Goal: Task Accomplishment & Management: Use online tool/utility

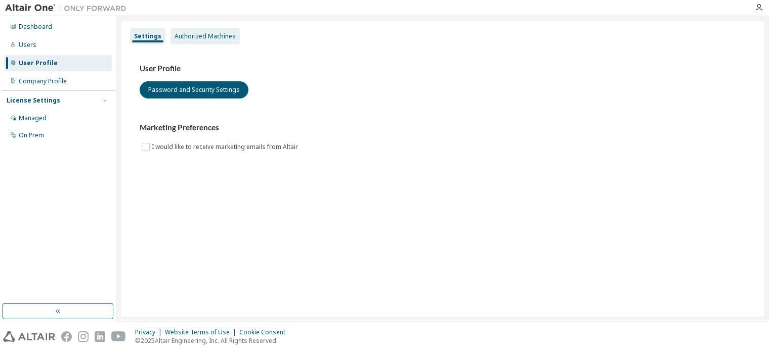
click at [201, 35] on div "Authorized Machines" at bounding box center [204, 36] width 61 height 8
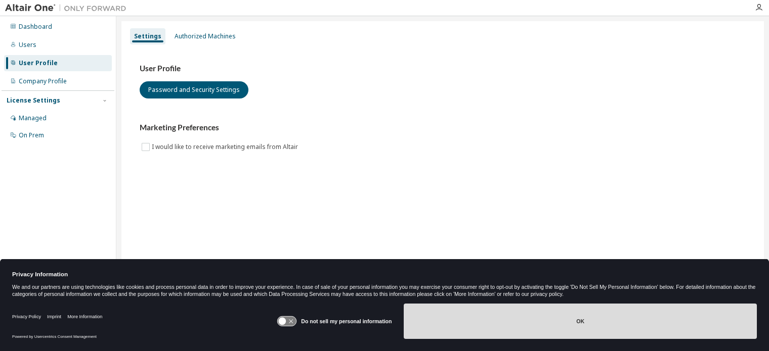
click at [532, 326] on button "OK" at bounding box center [580, 321] width 353 height 35
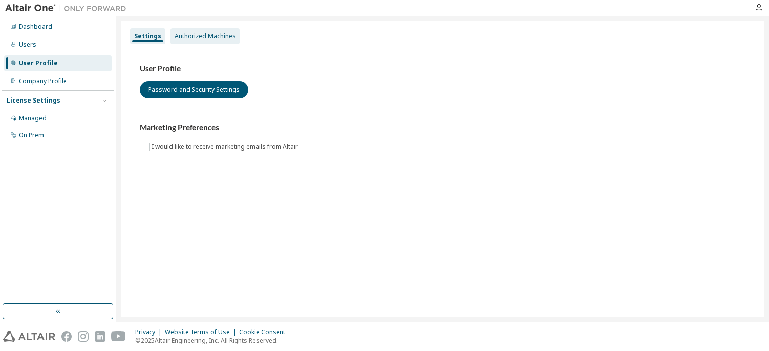
click at [180, 36] on div "Authorized Machines" at bounding box center [204, 36] width 61 height 8
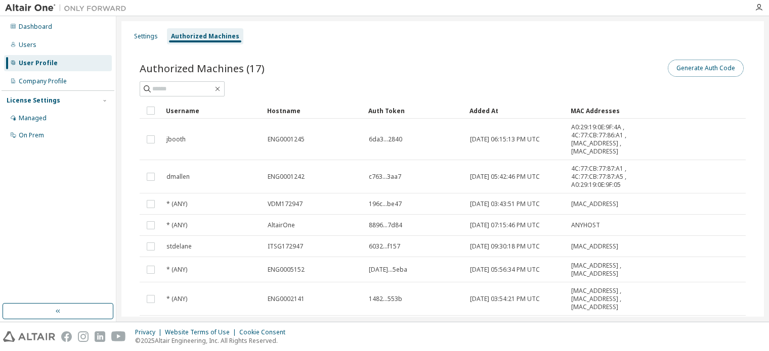
click at [707, 71] on button "Generate Auth Code" at bounding box center [705, 68] width 76 height 17
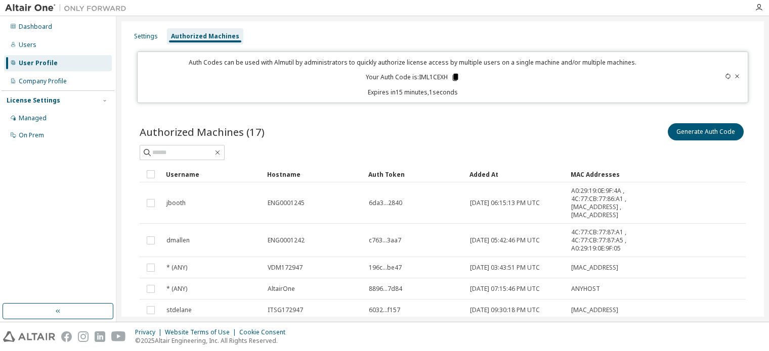
click at [453, 78] on icon at bounding box center [455, 77] width 6 height 7
click at [660, 29] on div "Settings Authorized Machines" at bounding box center [442, 36] width 630 height 18
